Goal: Transaction & Acquisition: Download file/media

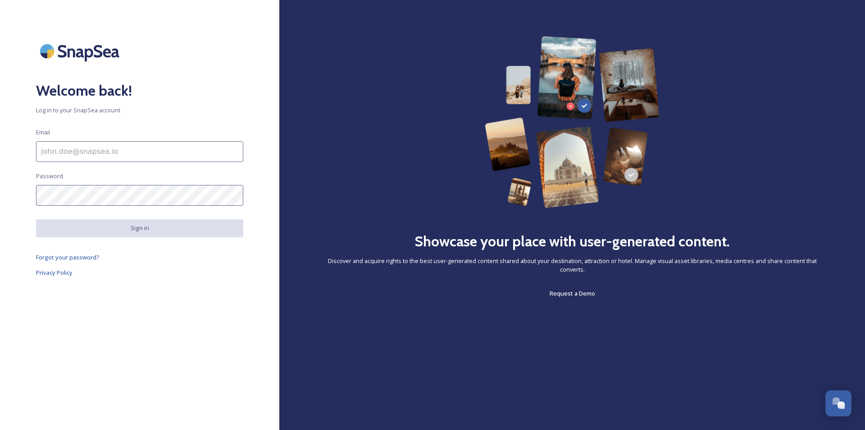
click at [98, 140] on div "Welcome back! Log in to your SnapSea account Email Password Sign in Forgot your…" at bounding box center [139, 214] width 279 height 357
click at [96, 150] on input at bounding box center [139, 151] width 207 height 21
paste input "[EMAIL_ADDRESS][DOMAIN_NAME]"
type input "[EMAIL_ADDRESS][DOMAIN_NAME]"
click at [159, 188] on div "Welcome back! Log in to your SnapSea account Email [EMAIL_ADDRESS][DOMAIN_NAME]…" at bounding box center [139, 214] width 279 height 357
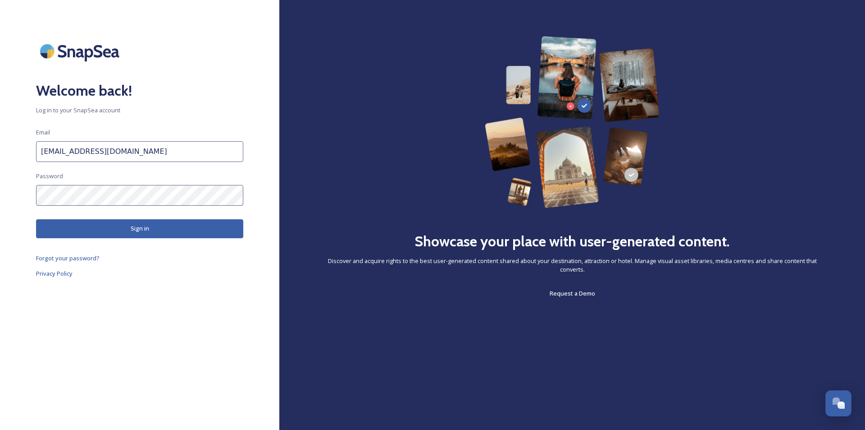
click at [85, 225] on button "Sign in" at bounding box center [139, 228] width 207 height 18
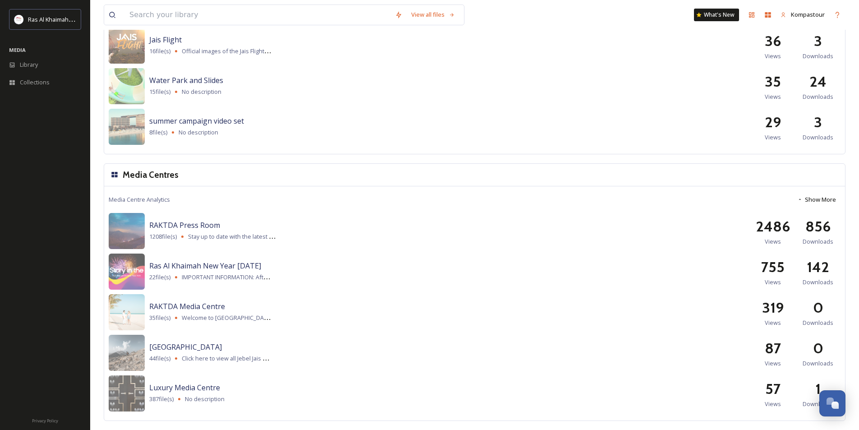
scroll to position [509, 0]
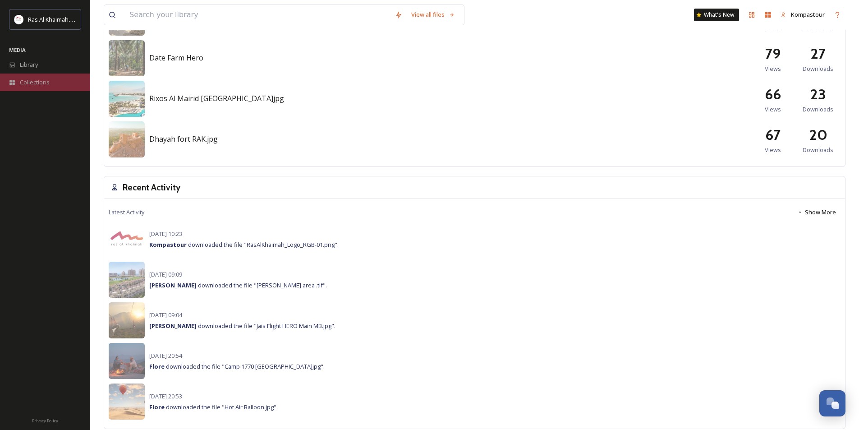
click at [32, 82] on span "Collections" at bounding box center [35, 82] width 30 height 9
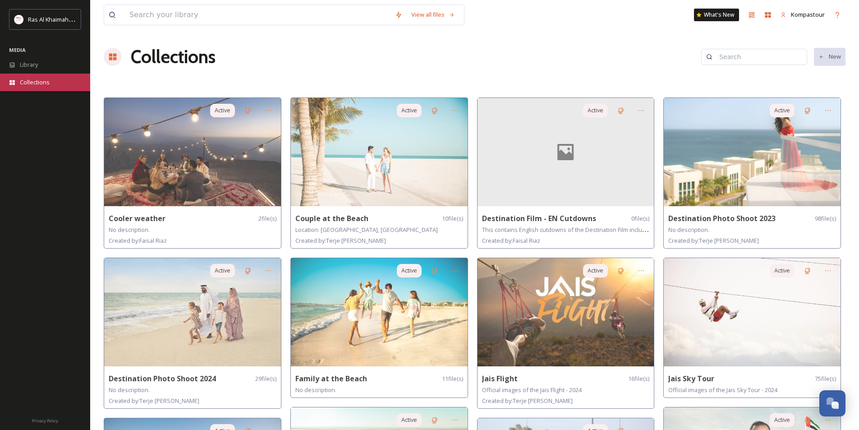
click at [27, 78] on span "Collections" at bounding box center [35, 82] width 30 height 9
click at [421, 15] on div "View all files" at bounding box center [433, 15] width 53 height 18
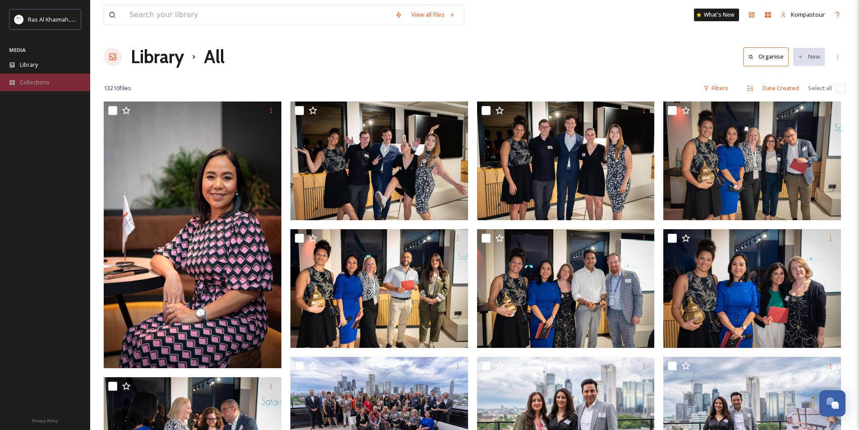
click at [24, 80] on span "Collections" at bounding box center [35, 82] width 30 height 9
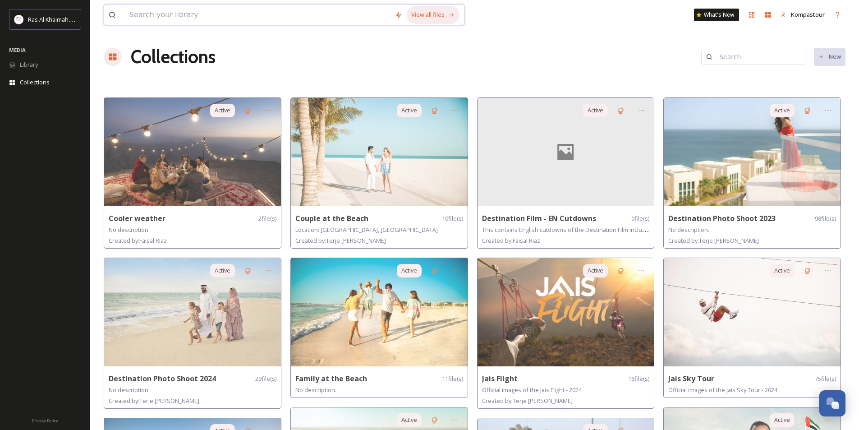
click at [416, 14] on div "View all files" at bounding box center [433, 15] width 53 height 18
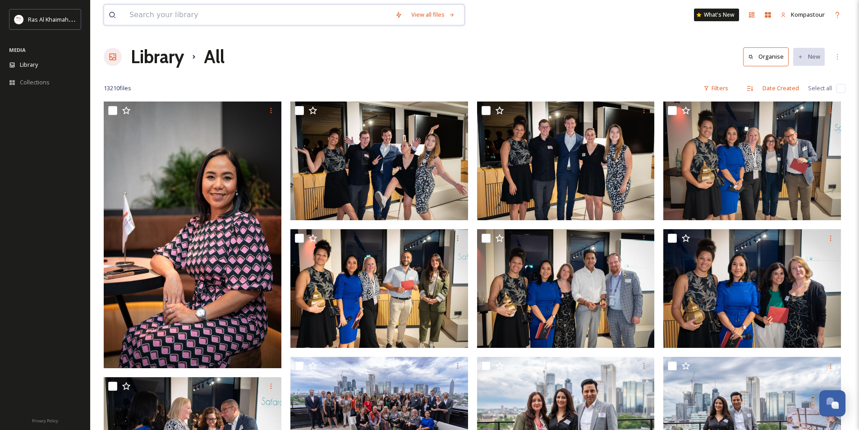
click at [146, 15] on input at bounding box center [257, 15] width 265 height 20
click at [39, 14] on div "Ras Al Khaimah Tourism Development Authority" at bounding box center [45, 19] width 72 height 21
click at [68, 15] on div "Ras Al Khaimah Tourism Development Authority" at bounding box center [52, 19] width 48 height 11
click at [34, 16] on span "Ras Al Khaimah Tourism Development Authority" at bounding box center [92, 19] width 128 height 9
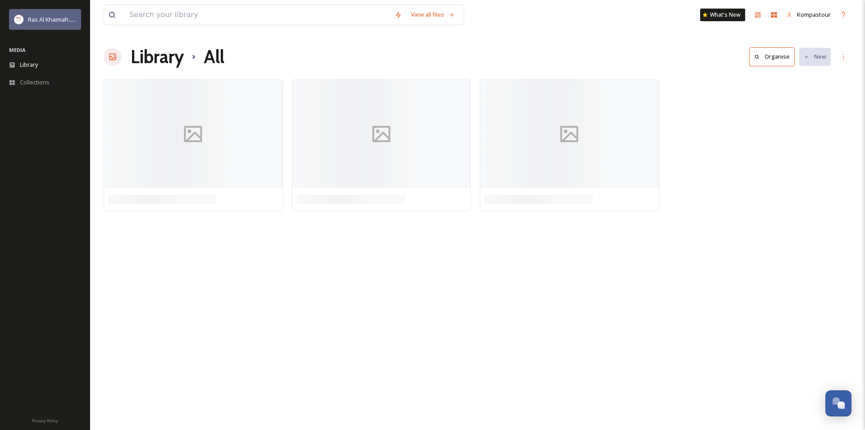
click at [57, 21] on span "Ras Al Khaimah Tourism Development Authority" at bounding box center [92, 19] width 128 height 9
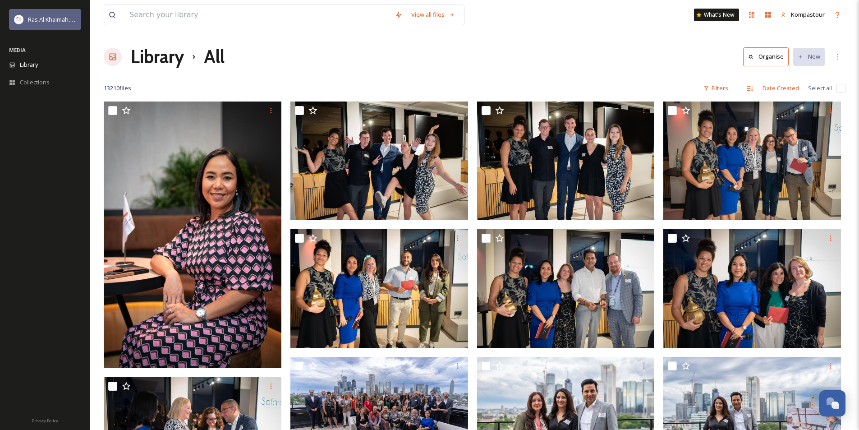
click at [54, 14] on div "Ras Al Khaimah Tourism Development Authority" at bounding box center [52, 19] width 48 height 11
click at [48, 68] on div "Library" at bounding box center [45, 65] width 90 height 18
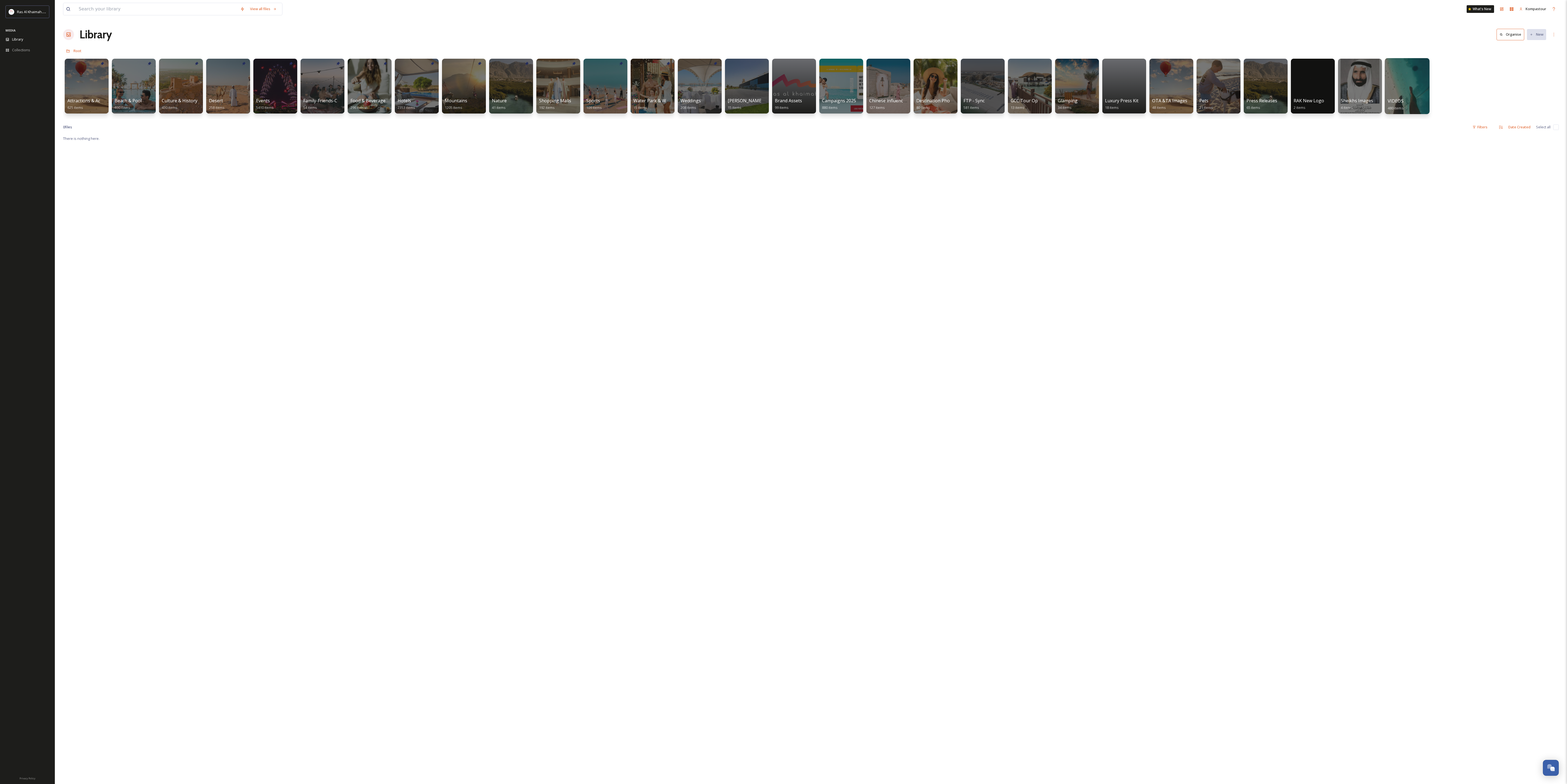
click at [526, 85] on div at bounding box center [1406, 86] width 44 height 56
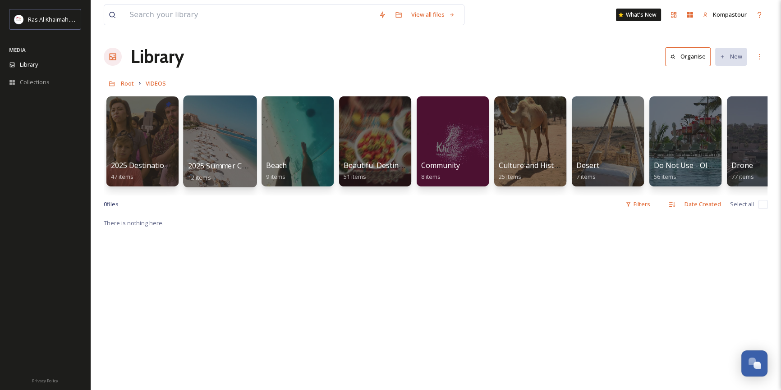
click at [220, 137] on div at bounding box center [219, 142] width 73 height 92
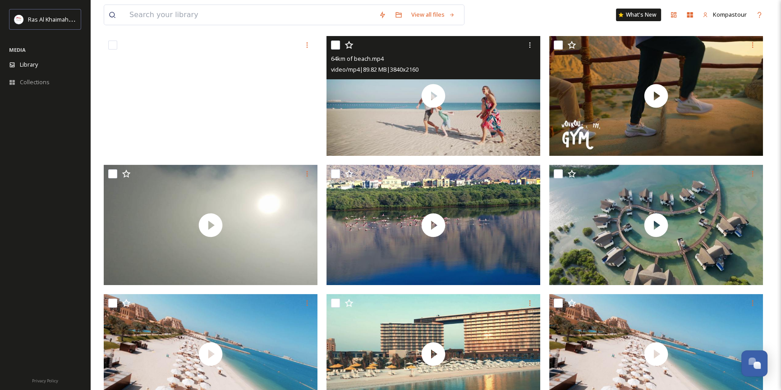
scroll to position [133, 0]
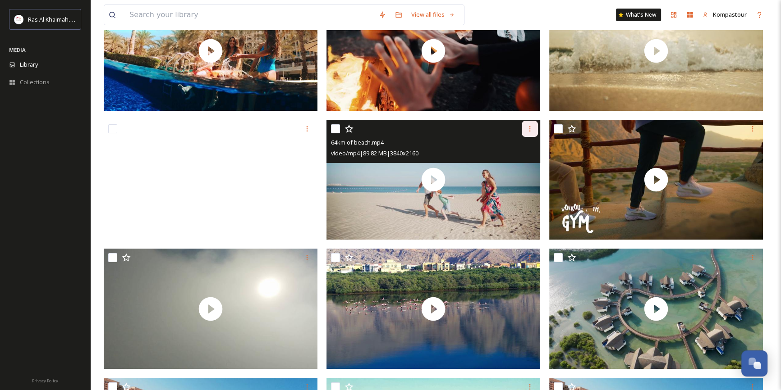
click at [531, 125] on icon at bounding box center [529, 128] width 7 height 7
click at [513, 170] on span "Download" at bounding box center [518, 166] width 27 height 9
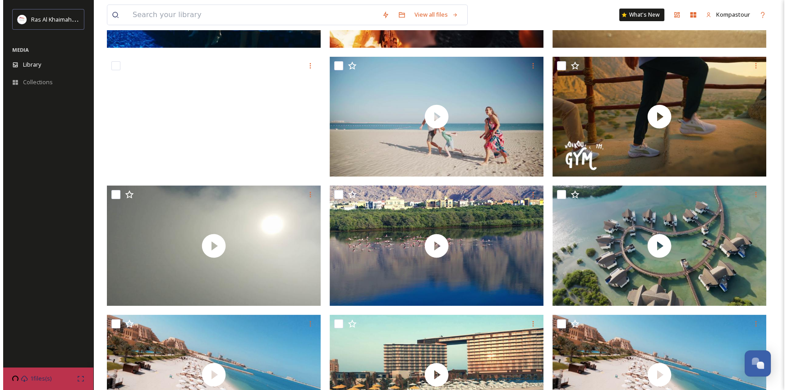
scroll to position [256, 0]
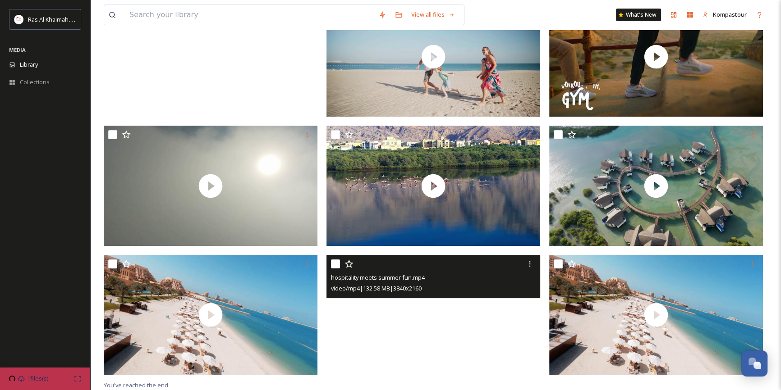
click at [470, 317] on video "hospitality meets summer fun.mp4" at bounding box center [433, 315] width 214 height 120
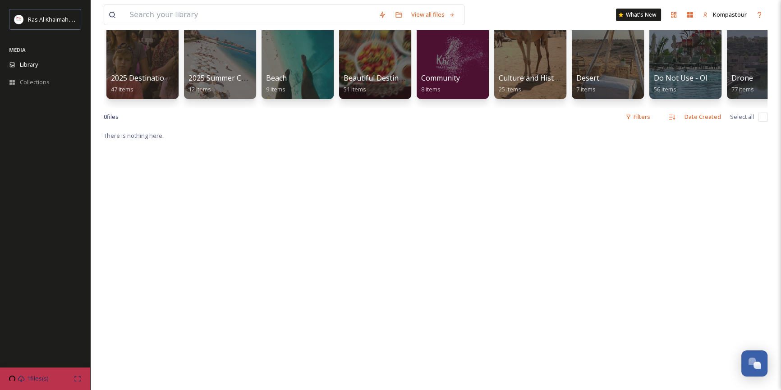
scroll to position [224, 0]
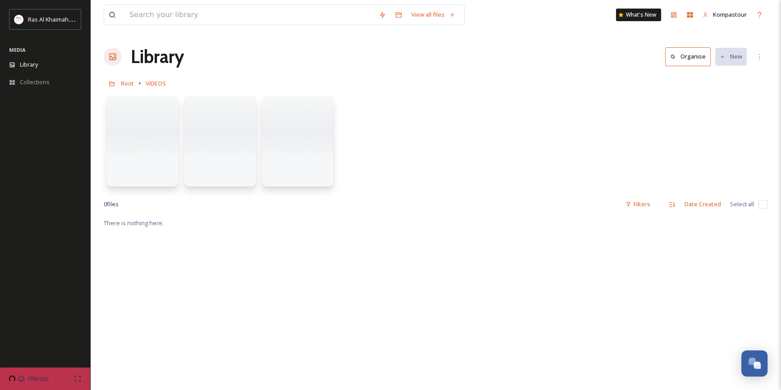
click at [133, 223] on span "There is nothing here." at bounding box center [134, 223] width 60 height 8
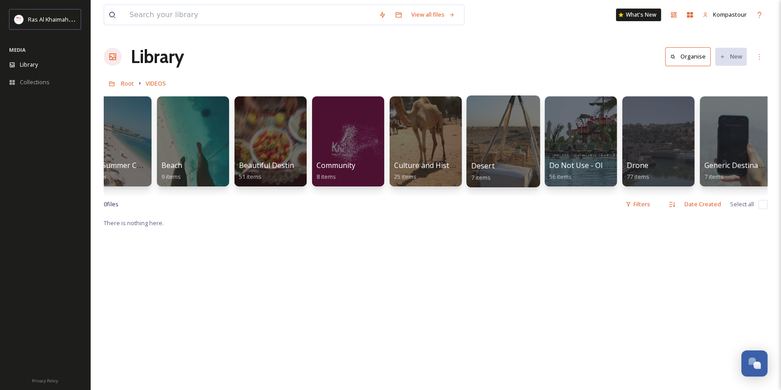
click at [506, 119] on div at bounding box center [502, 142] width 73 height 92
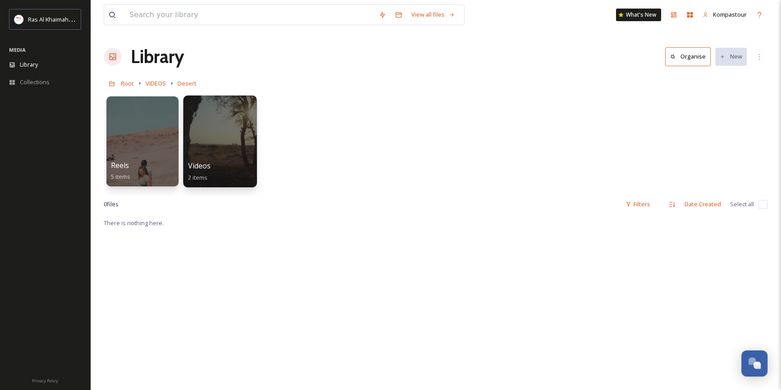
click at [226, 127] on div at bounding box center [219, 142] width 73 height 92
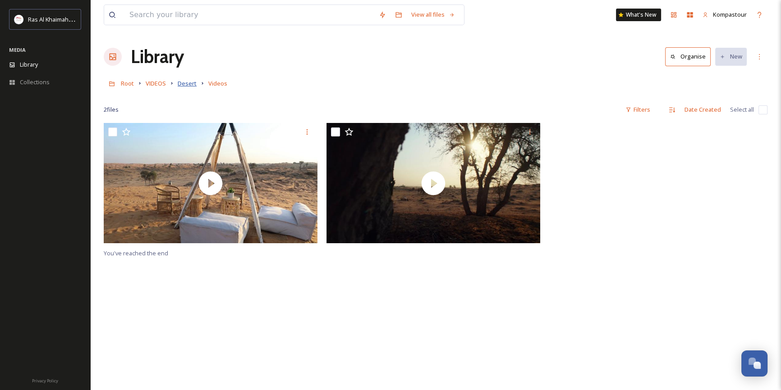
click at [180, 82] on span "Desert" at bounding box center [187, 83] width 19 height 8
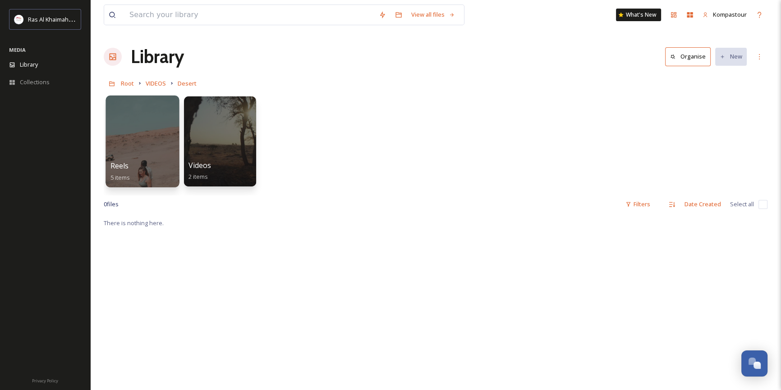
click at [142, 118] on div at bounding box center [141, 142] width 73 height 92
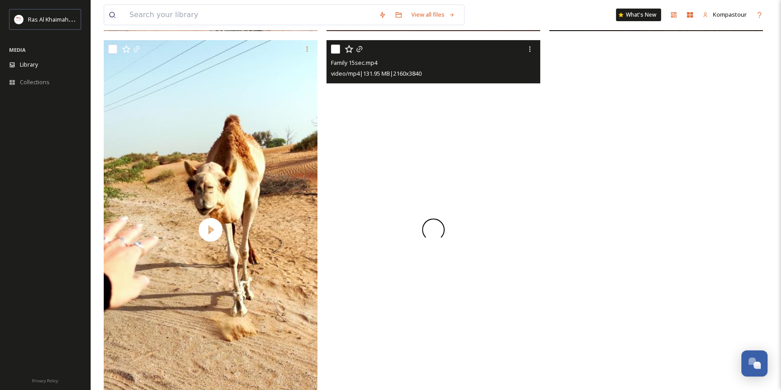
scroll to position [491, 0]
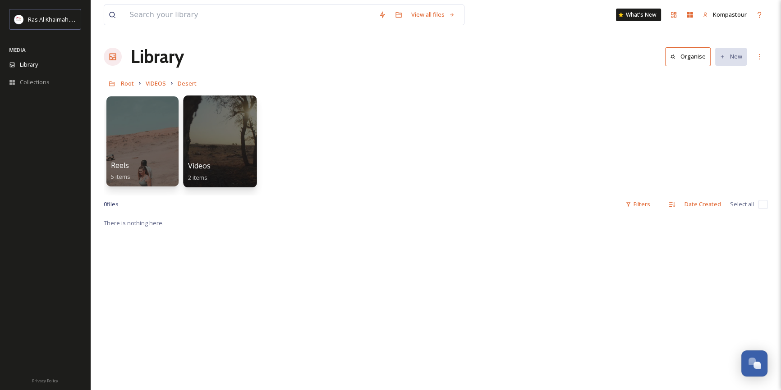
click at [239, 141] on div at bounding box center [219, 142] width 73 height 92
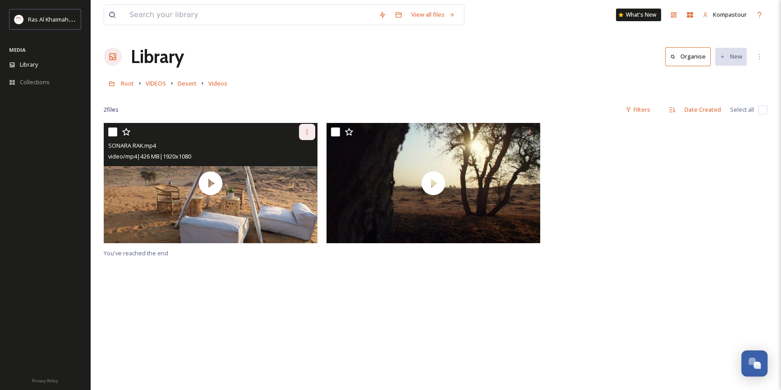
click at [304, 128] on icon at bounding box center [306, 131] width 7 height 7
click at [297, 170] on span "Download" at bounding box center [296, 169] width 27 height 9
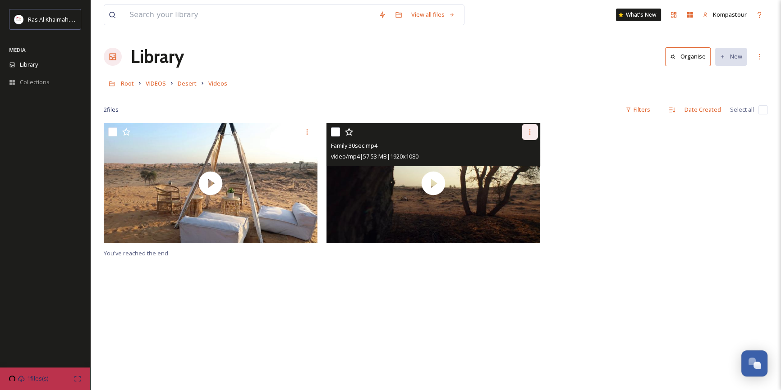
click at [524, 134] on div at bounding box center [530, 132] width 16 height 16
click at [527, 165] on span "Download" at bounding box center [518, 169] width 27 height 9
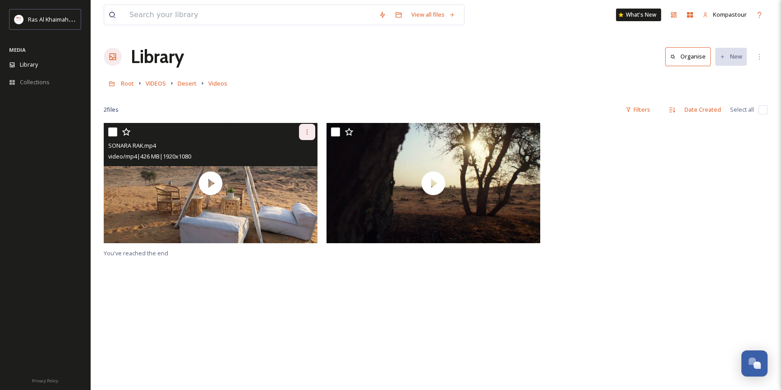
click at [307, 127] on div at bounding box center [307, 132] width 16 height 16
click at [290, 173] on span "Download" at bounding box center [296, 169] width 27 height 9
click at [303, 131] on icon at bounding box center [306, 131] width 7 height 7
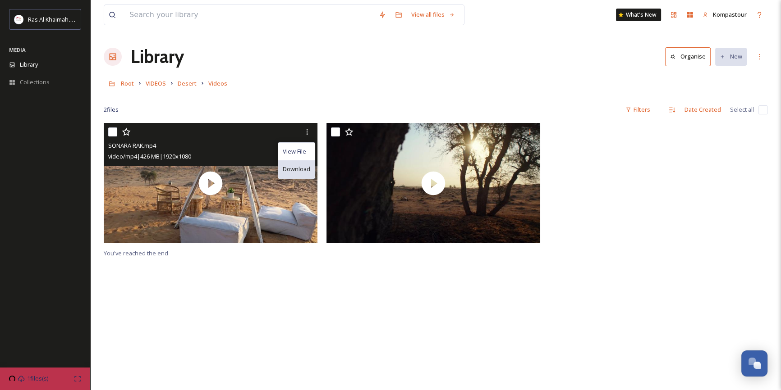
click at [289, 171] on span "Download" at bounding box center [296, 169] width 27 height 9
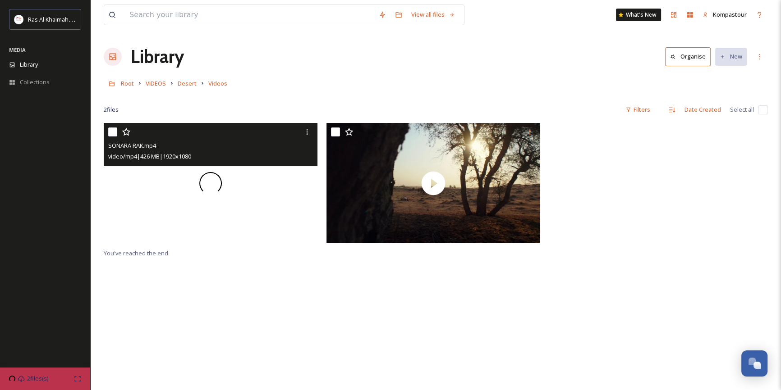
click at [301, 188] on div at bounding box center [211, 183] width 214 height 120
